Goal: Navigation & Orientation: Find specific page/section

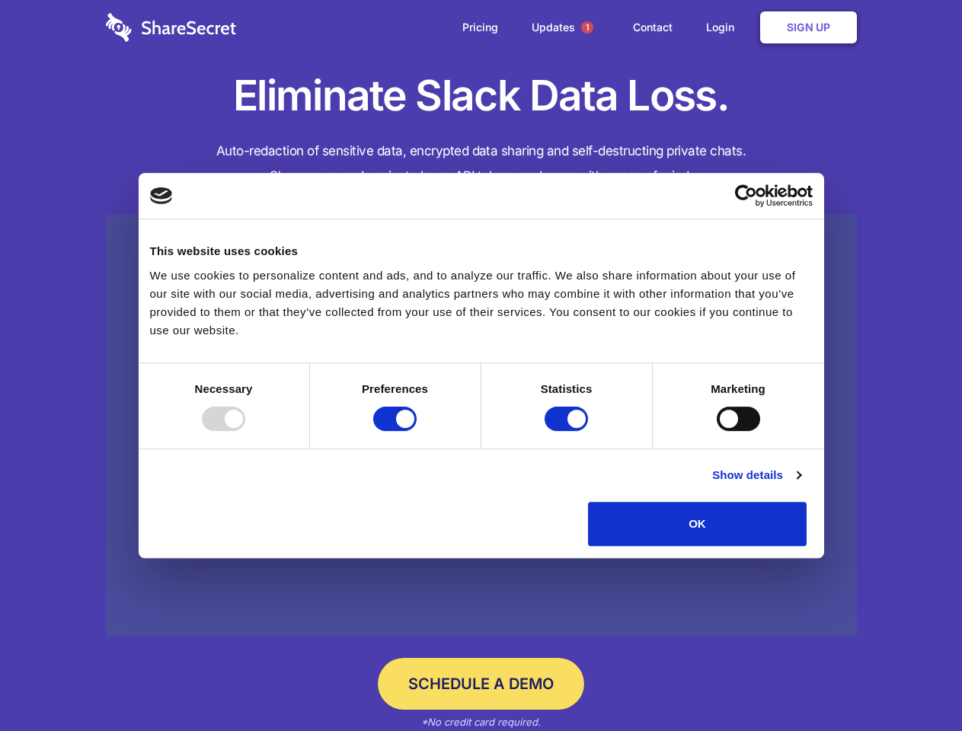
click at [245, 431] on div at bounding box center [223, 419] width 43 height 24
click at [417, 431] on input "Preferences" at bounding box center [394, 419] width 43 height 24
checkbox input "false"
click at [568, 431] on input "Statistics" at bounding box center [566, 419] width 43 height 24
checkbox input "false"
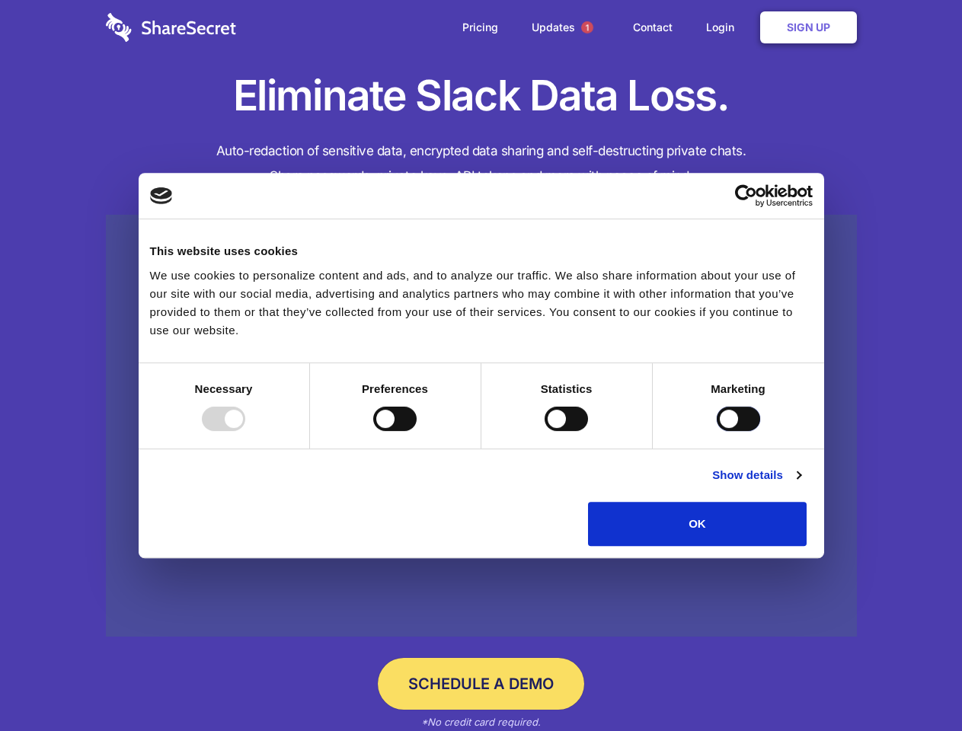
click at [717, 431] on input "Marketing" at bounding box center [738, 419] width 43 height 24
checkbox input "true"
click at [801, 485] on link "Show details" at bounding box center [756, 475] width 88 height 18
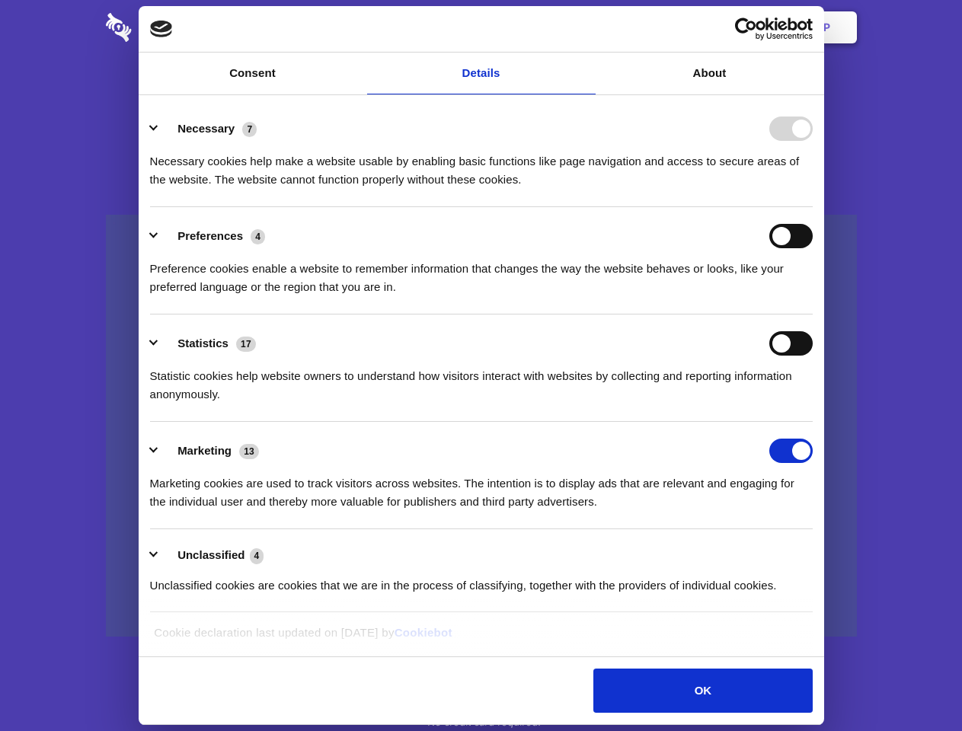
click at [820, 552] on ul "Necessary 7 Necessary cookies help make a website usable by enabling basic func…" at bounding box center [480, 357] width 677 height 514
click at [587, 27] on span "1" at bounding box center [587, 27] width 12 height 12
